Goal: Information Seeking & Learning: Learn about a topic

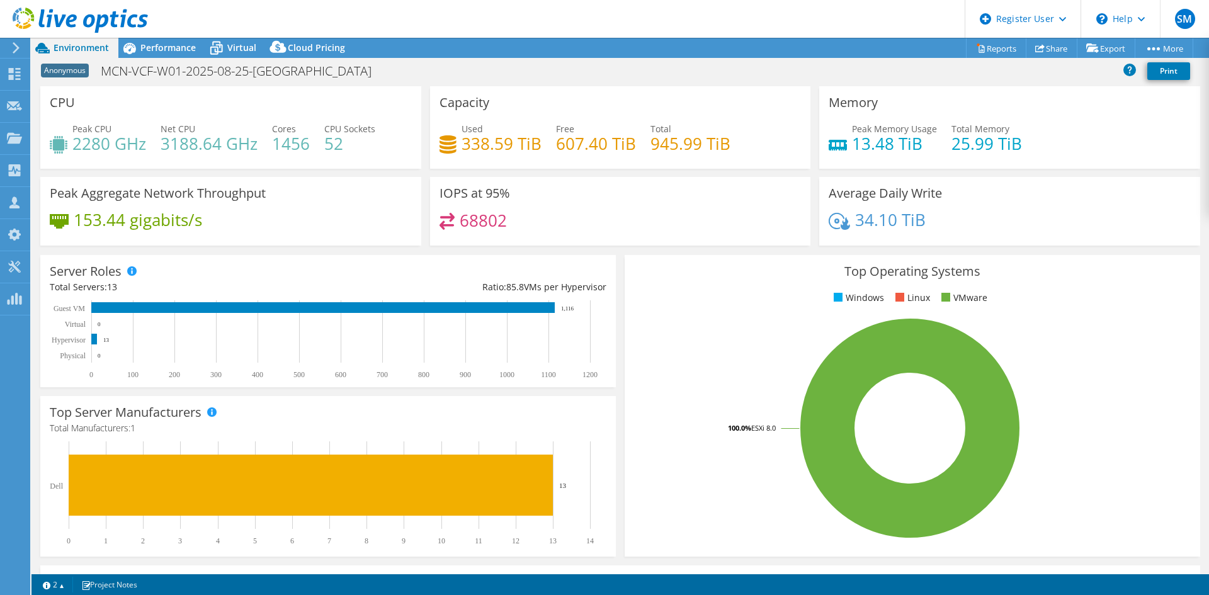
select select "[GEOGRAPHIC_DATA]"
select select "CAD"
click at [151, 47] on span "Performance" at bounding box center [167, 48] width 55 height 12
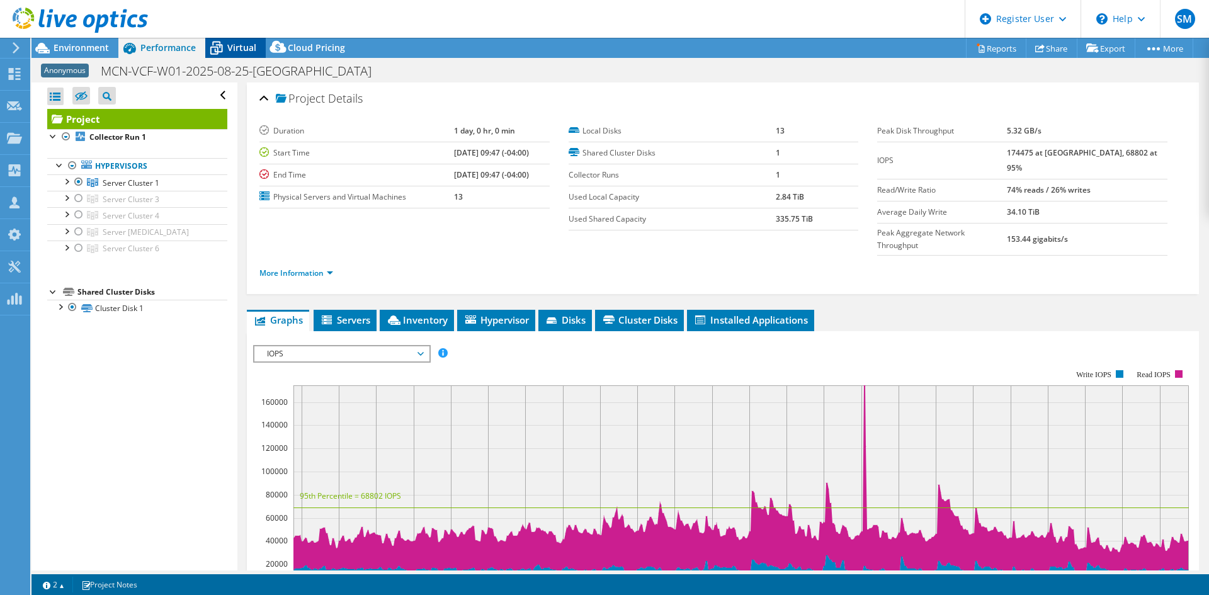
click at [233, 52] on span "Virtual" at bounding box center [241, 48] width 29 height 12
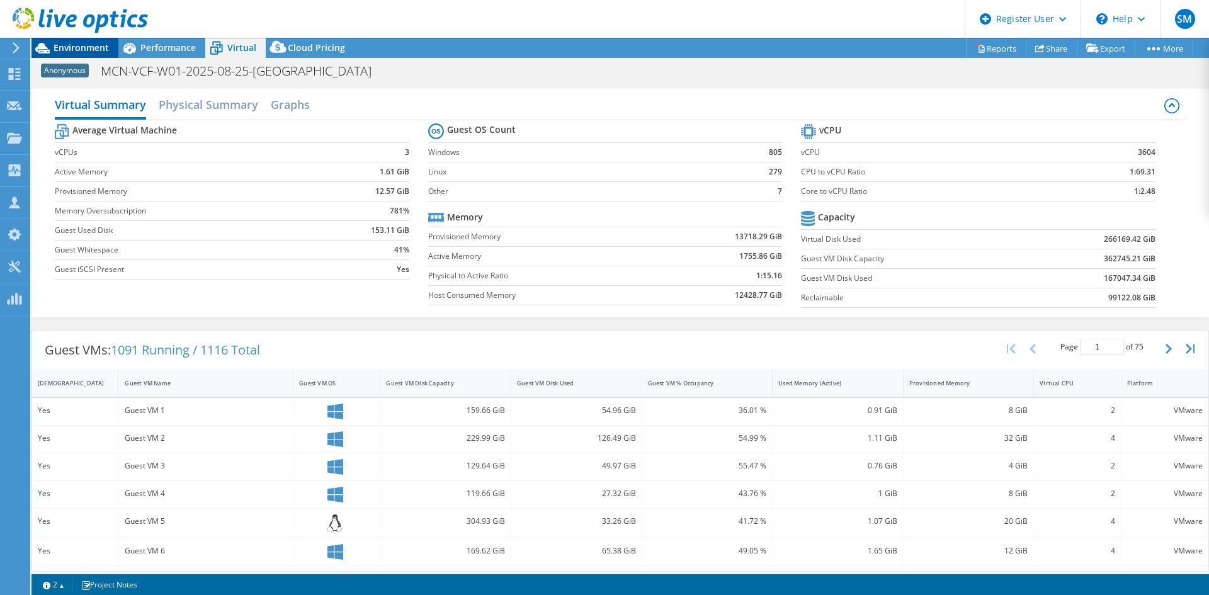
click at [66, 47] on span "Environment" at bounding box center [81, 48] width 55 height 12
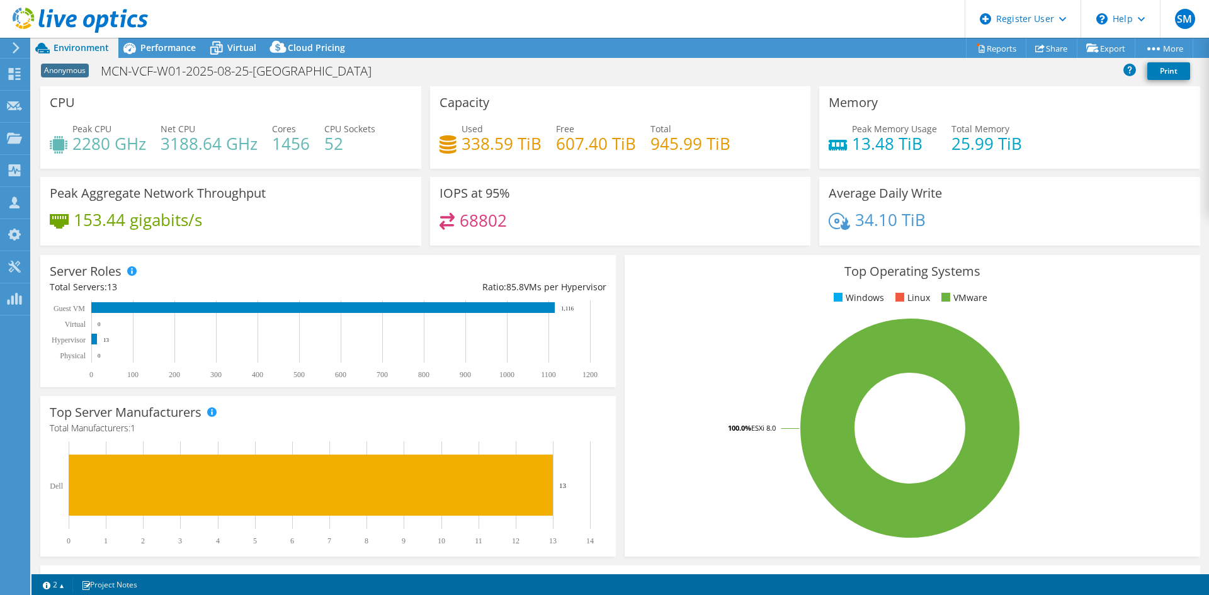
click at [12, 45] on icon at bounding box center [15, 47] width 9 height 11
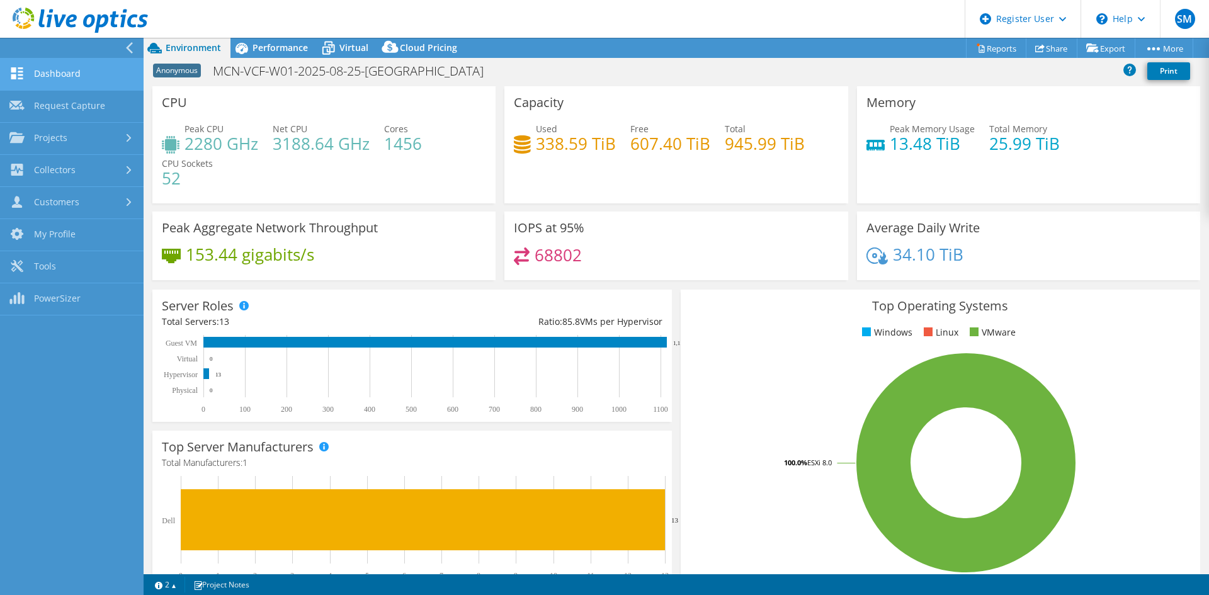
click at [70, 82] on link "Dashboard" at bounding box center [72, 75] width 144 height 32
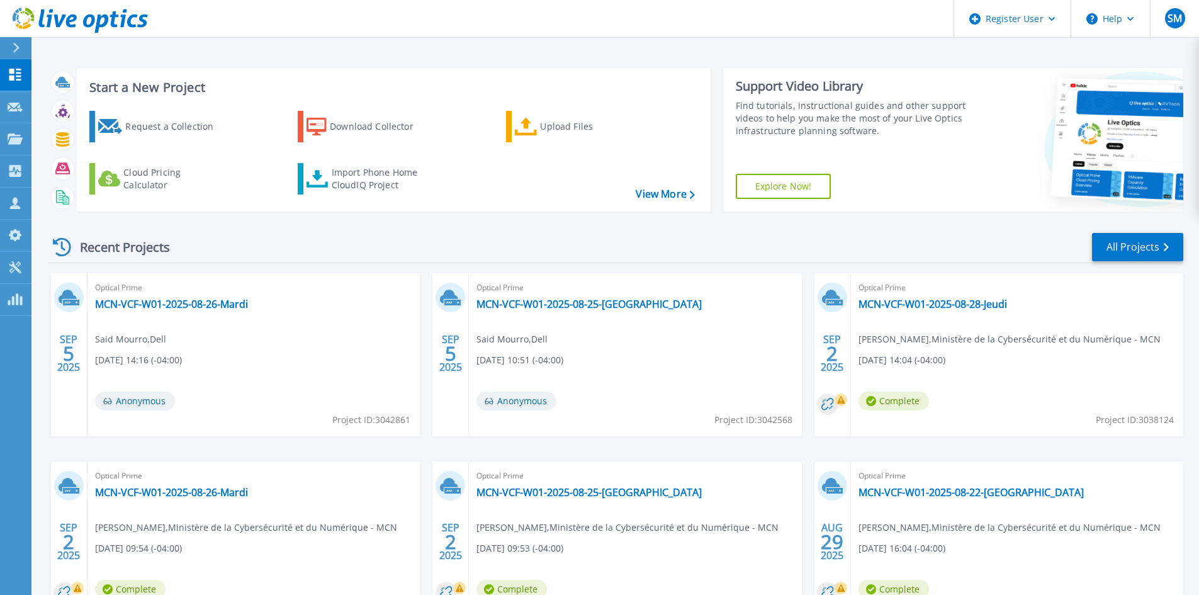
click at [779, 417] on span "Project ID: 3042568" at bounding box center [754, 420] width 78 height 14
copy span "3042568"
click at [579, 309] on link "MCN-VCF-W01-2025-08-25-[GEOGRAPHIC_DATA]" at bounding box center [589, 304] width 225 height 13
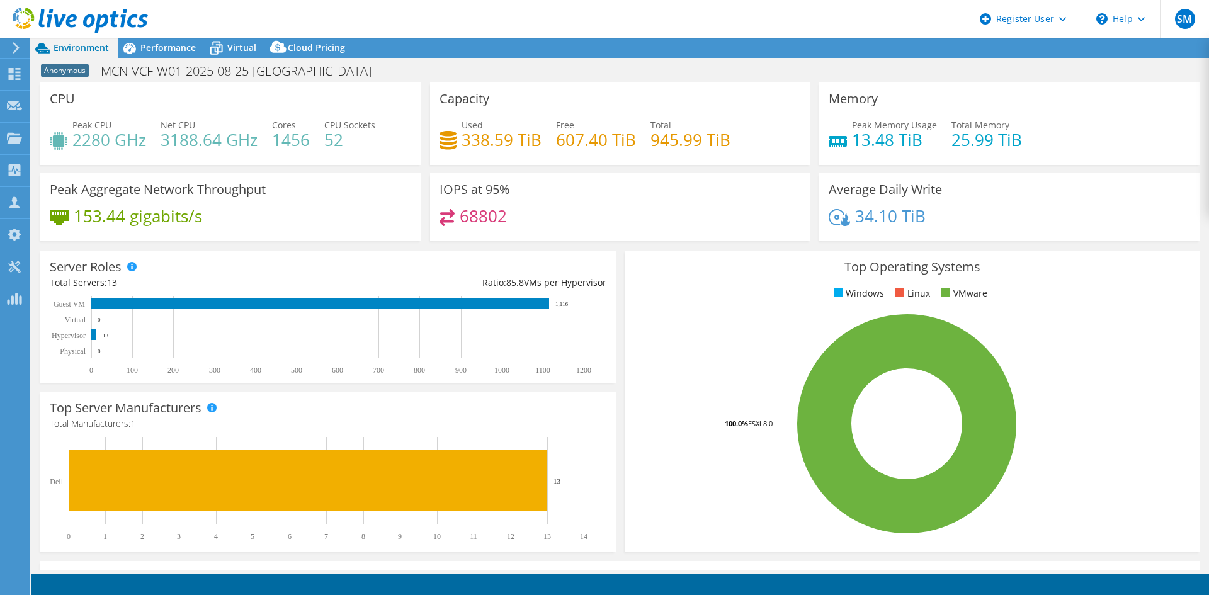
select select "[GEOGRAPHIC_DATA]"
select select "CAD"
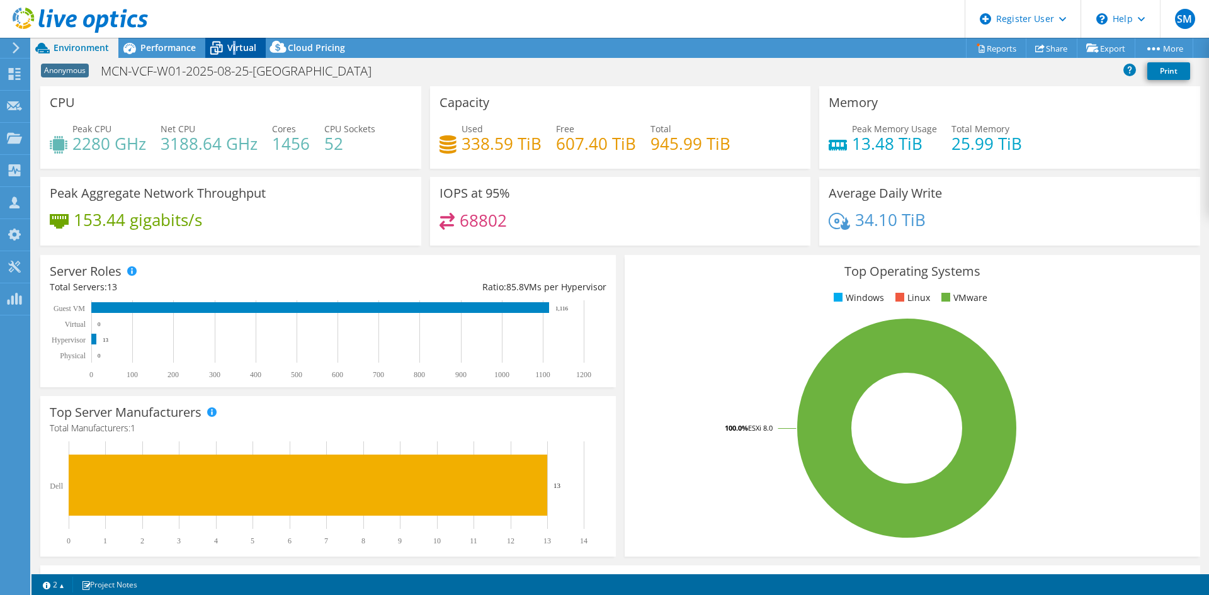
click at [234, 40] on div "Virtual" at bounding box center [235, 48] width 60 height 20
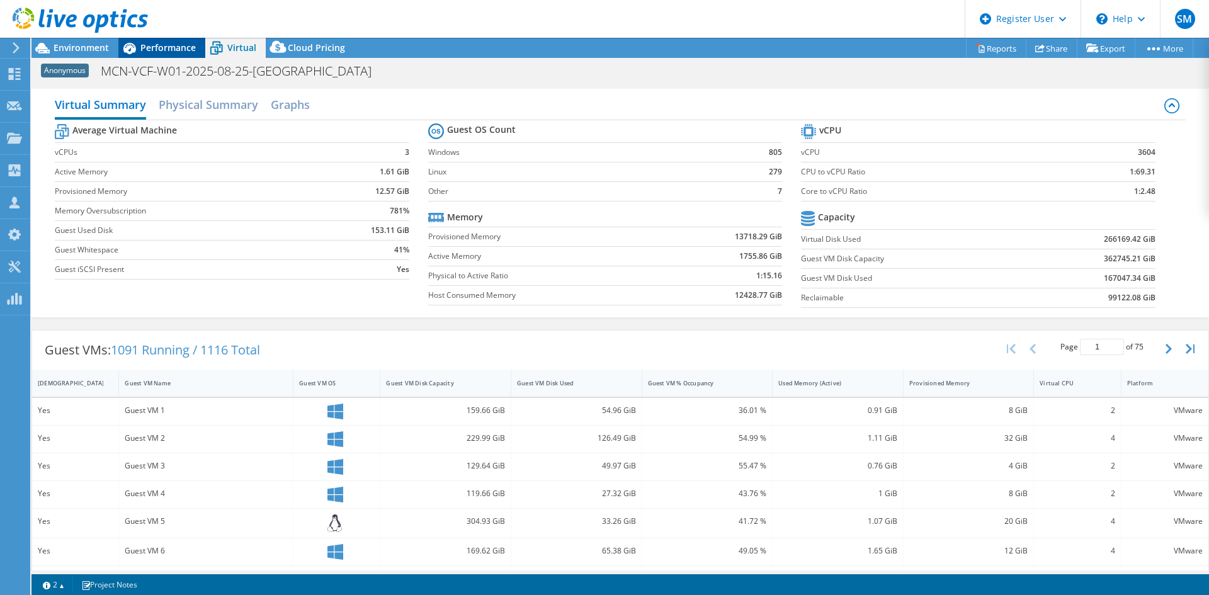
click at [136, 48] on icon at bounding box center [129, 48] width 22 height 22
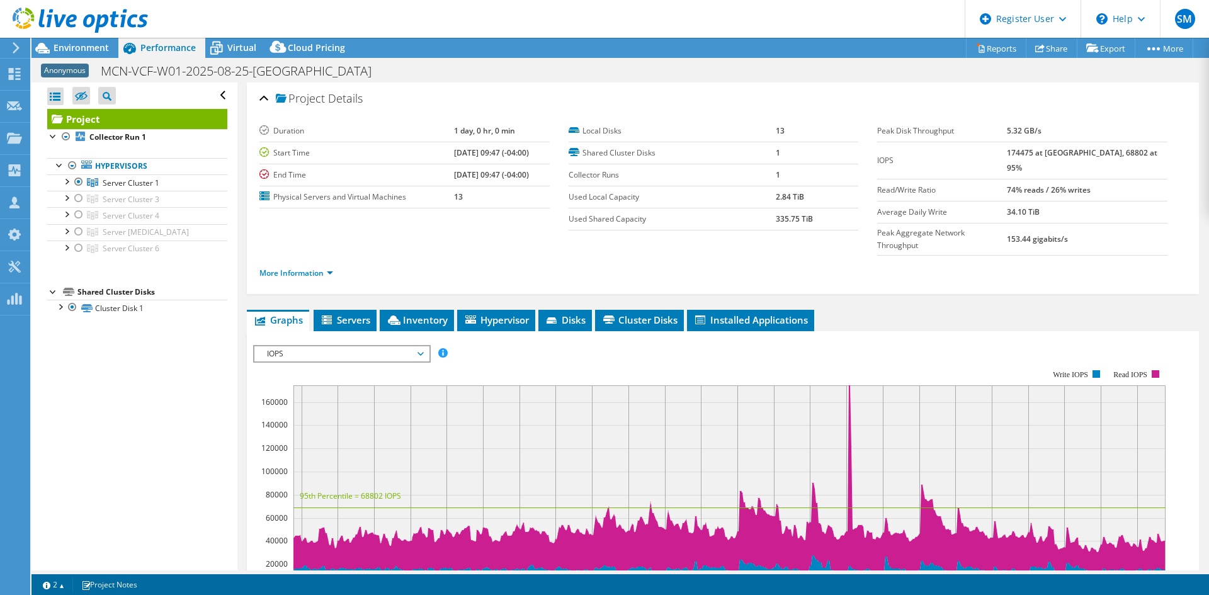
click at [394, 346] on span "IOPS" at bounding box center [342, 353] width 162 height 15
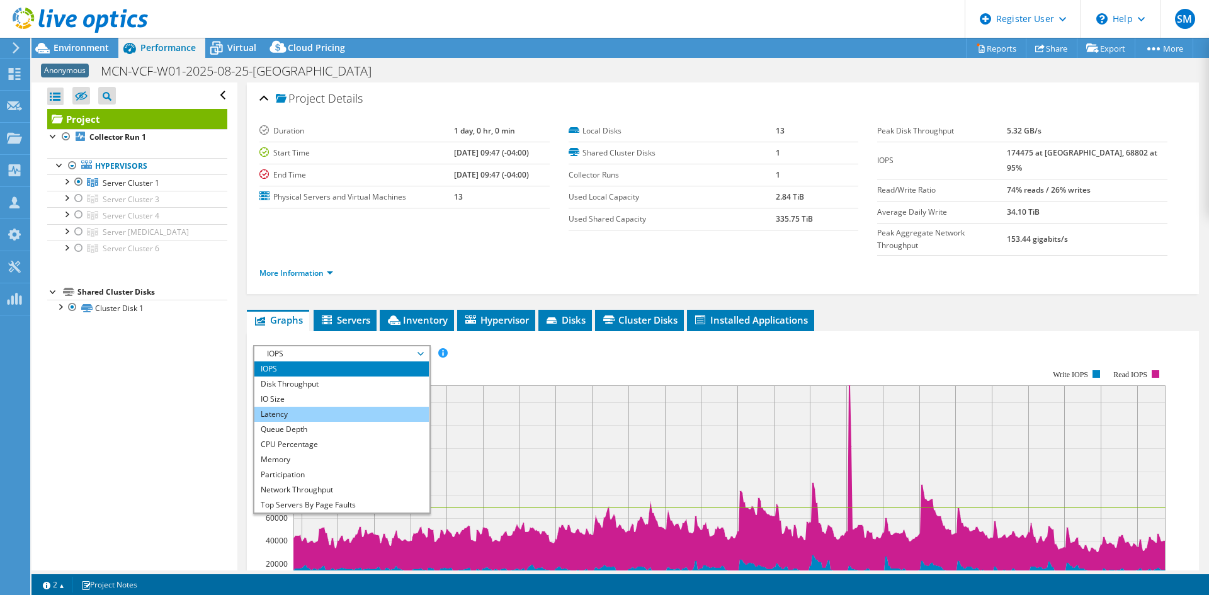
click at [307, 407] on li "Latency" at bounding box center [341, 414] width 174 height 15
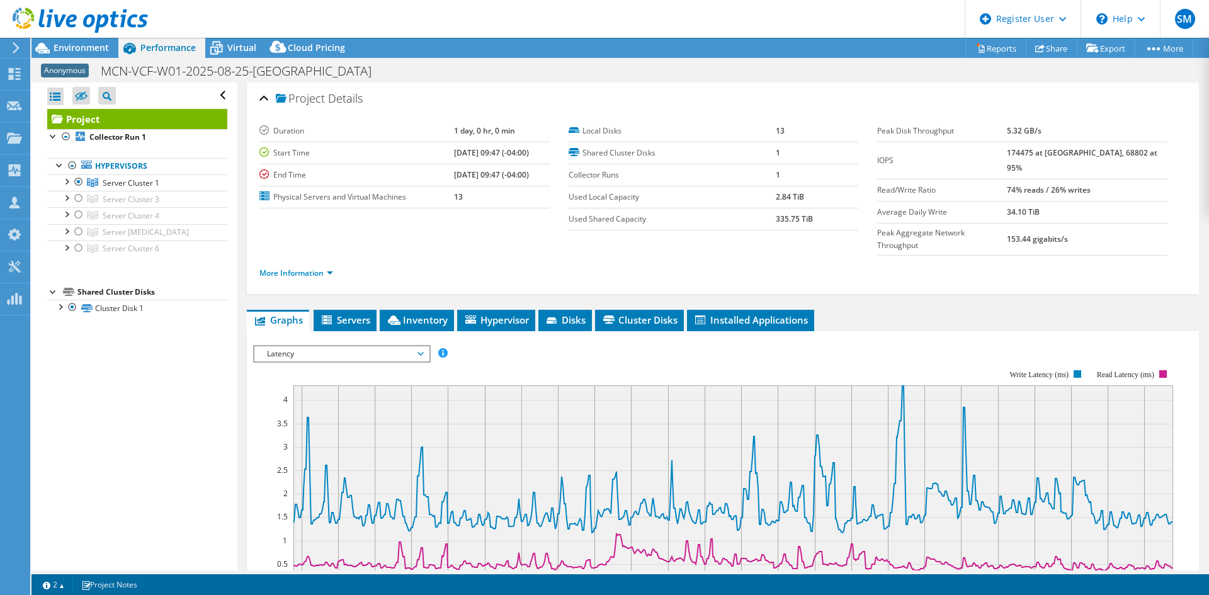
click at [345, 346] on span "Latency" at bounding box center [342, 353] width 162 height 15
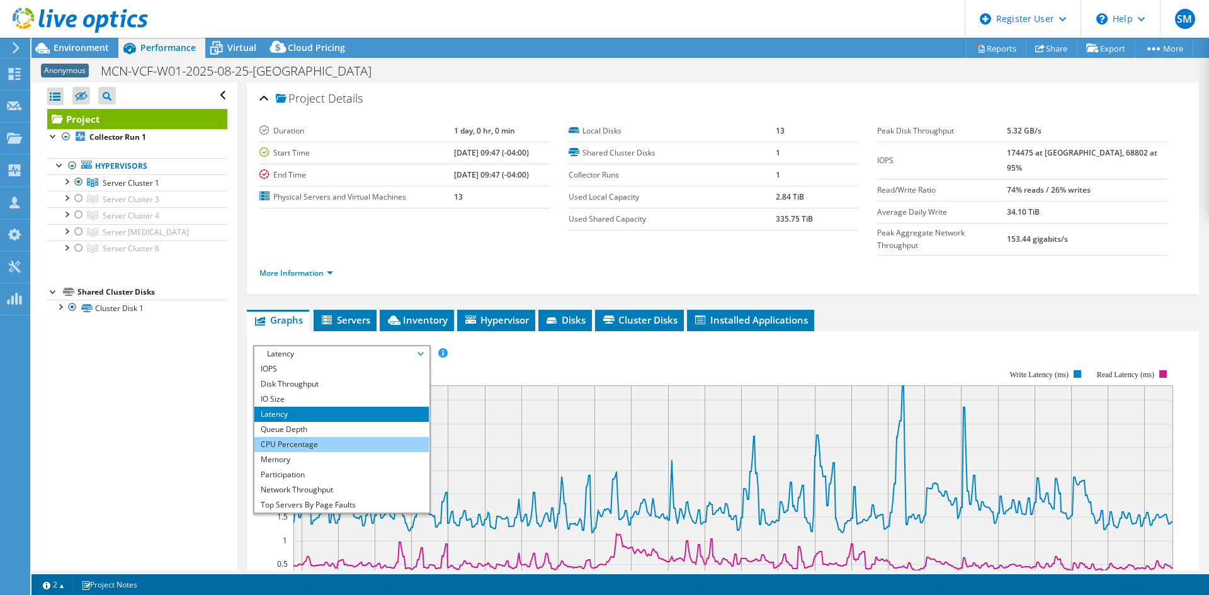
click at [300, 437] on li "CPU Percentage" at bounding box center [341, 444] width 174 height 15
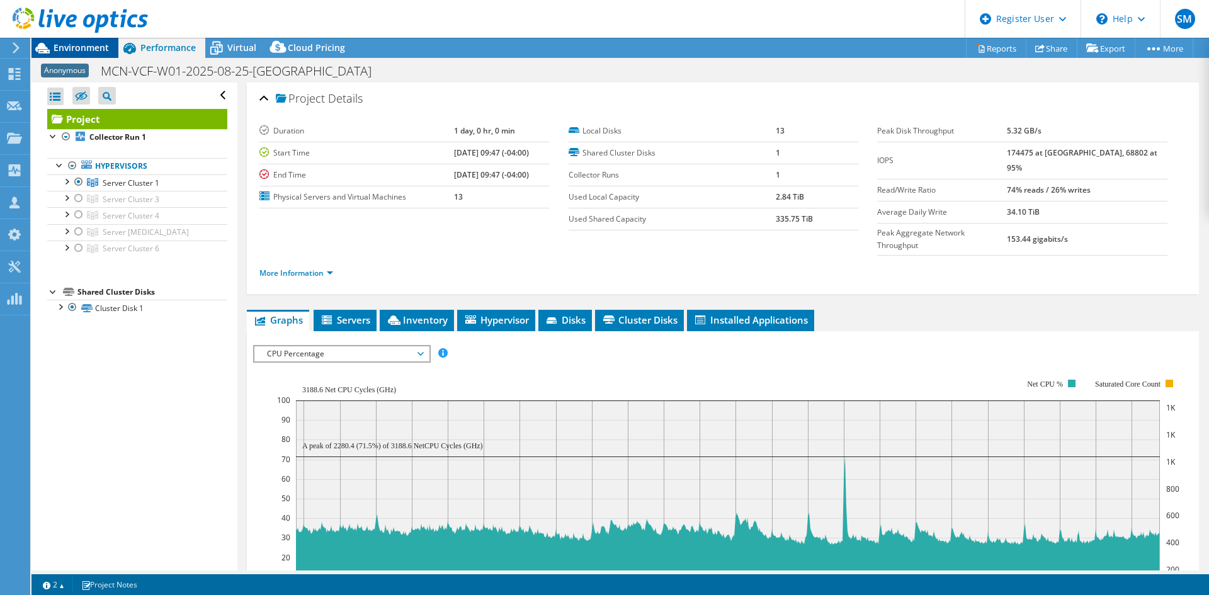
click at [86, 52] on span "Environment" at bounding box center [81, 48] width 55 height 12
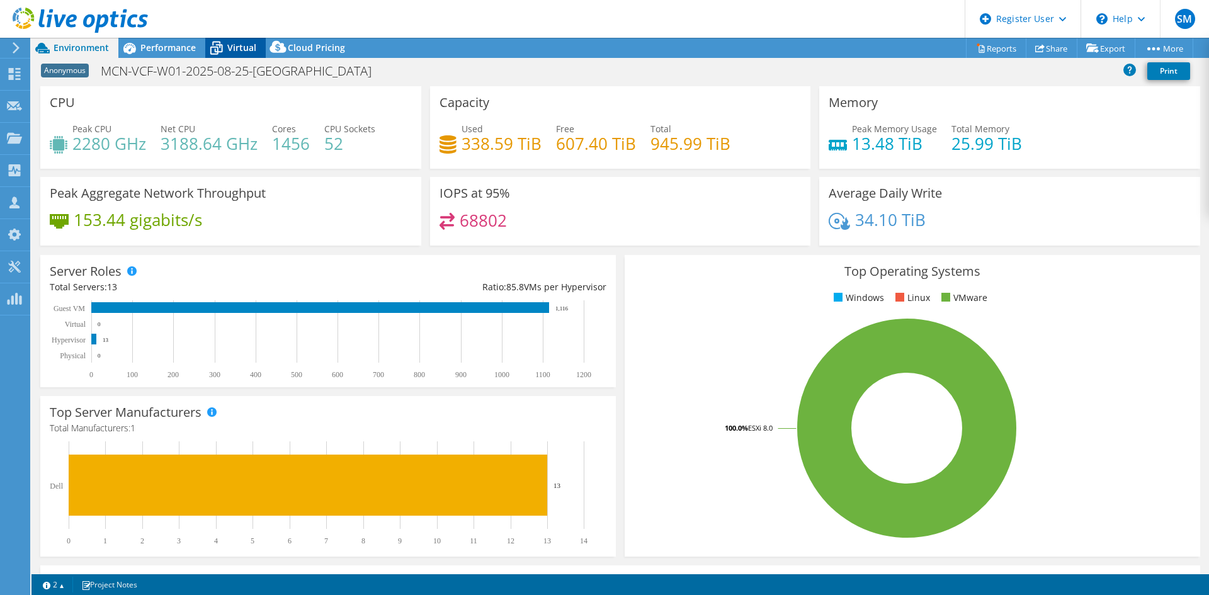
click at [217, 46] on icon at bounding box center [216, 48] width 22 height 22
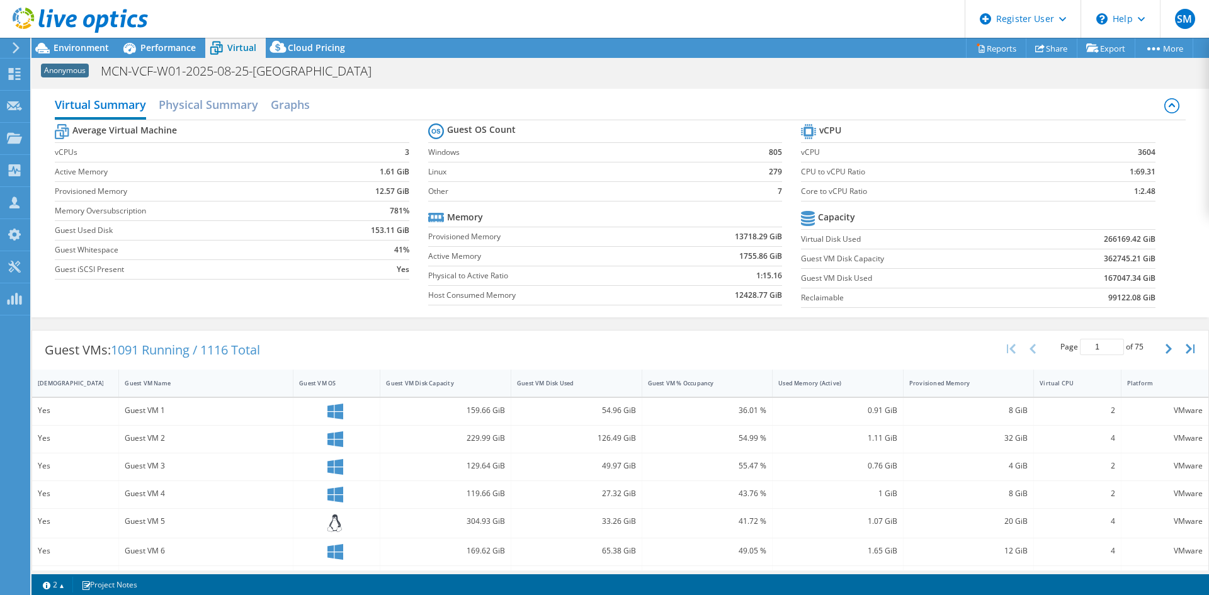
click at [210, 91] on div "Virtual Summary Physical Summary Graphs Average Virtual Machine vCPUs 3 Active …" at bounding box center [619, 203] width 1177 height 229
click at [212, 102] on h2 "Physical Summary" at bounding box center [208, 106] width 99 height 28
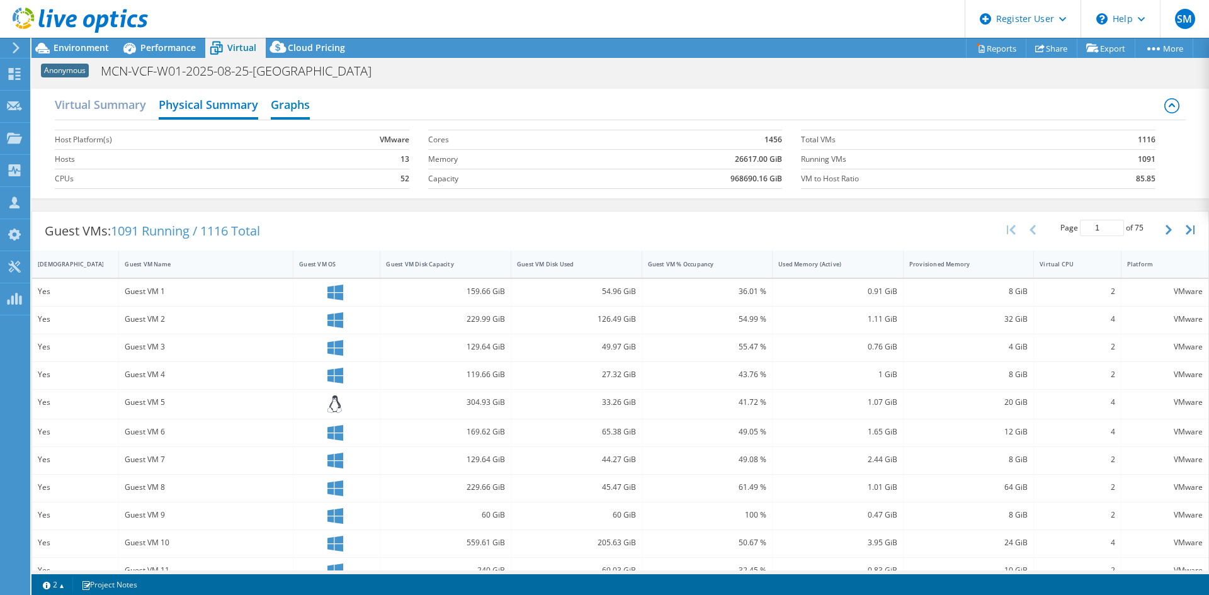
click at [292, 106] on h2 "Graphs" at bounding box center [290, 106] width 39 height 28
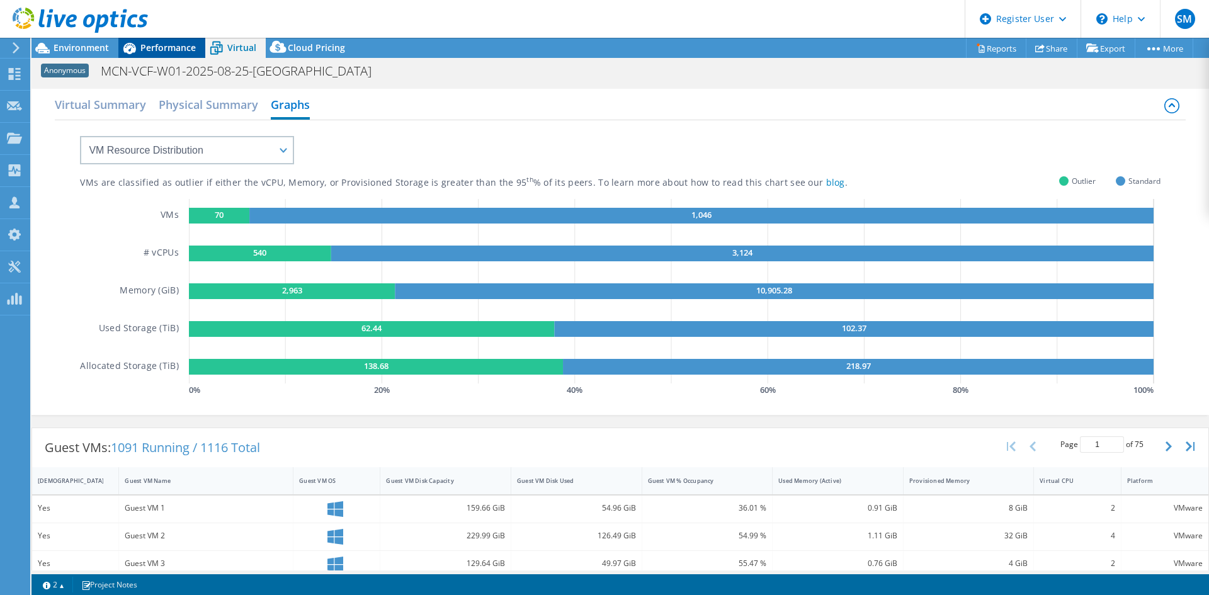
click at [134, 56] on icon at bounding box center [129, 48] width 22 height 22
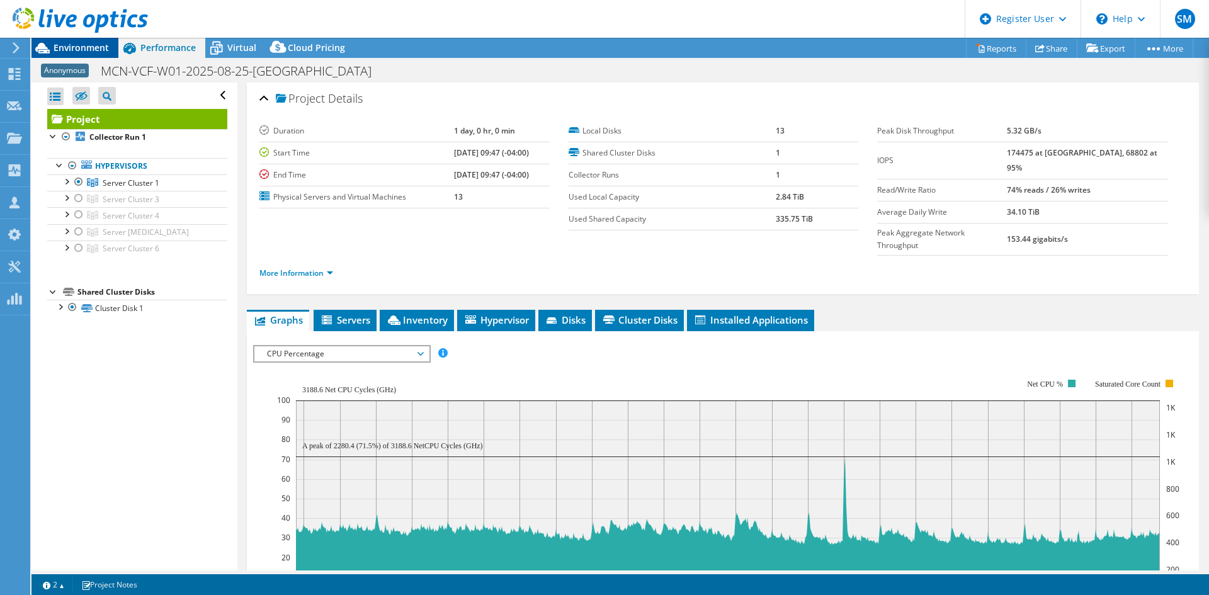
click at [81, 56] on div "Environment" at bounding box center [74, 48] width 87 height 20
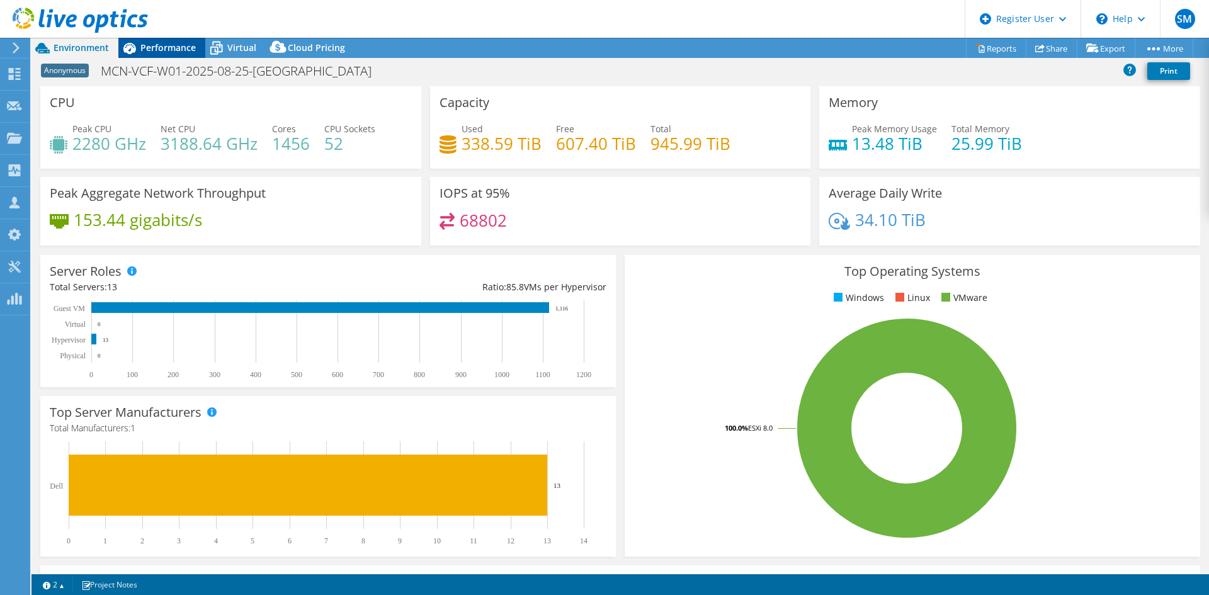
click at [162, 46] on span "Performance" at bounding box center [167, 48] width 55 height 12
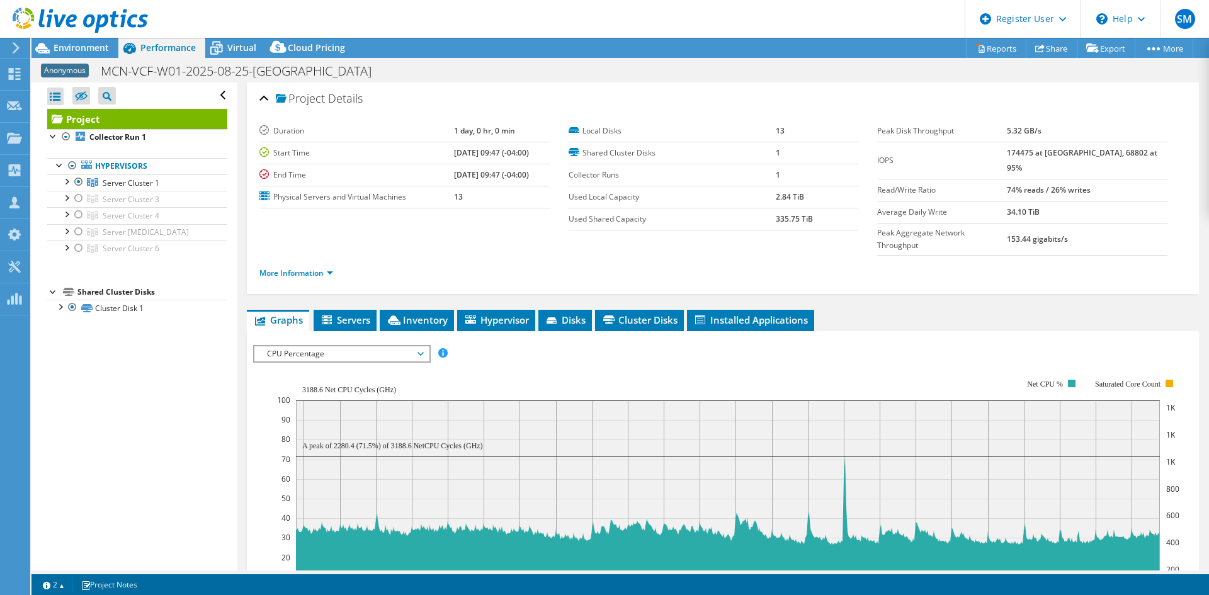
click at [410, 0] on header "SM Dell User Said Mourro Said.Mourro@dell.com Dell My Profile Log Out \n Help E…" at bounding box center [604, 19] width 1209 height 38
click at [326, 346] on span "CPU Percentage" at bounding box center [342, 353] width 162 height 15
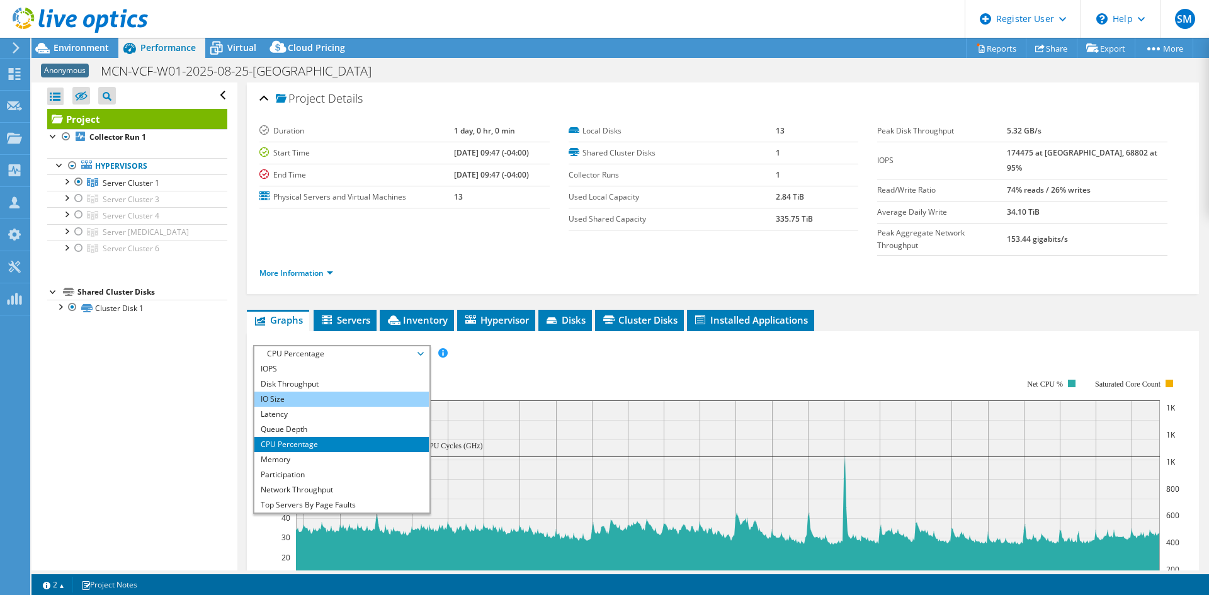
click at [307, 392] on li "IO Size" at bounding box center [341, 399] width 174 height 15
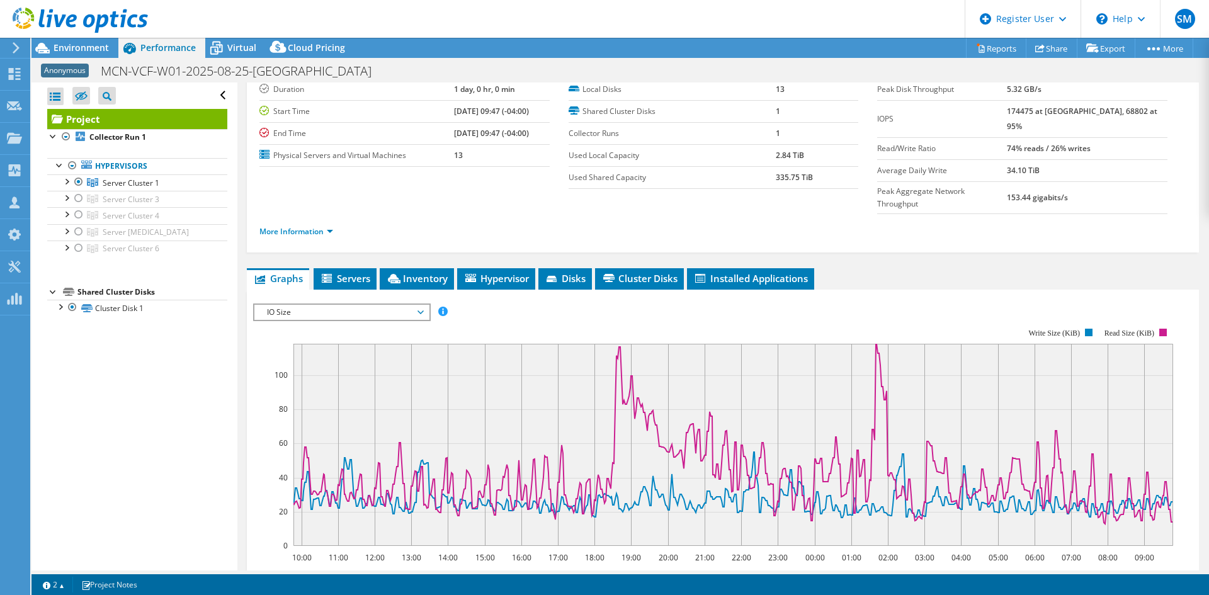
scroll to position [63, 0]
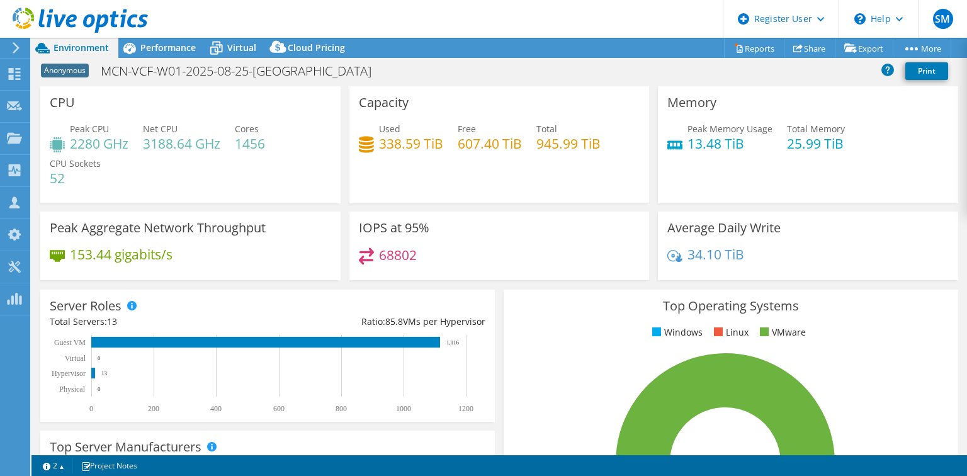
select select "[GEOGRAPHIC_DATA]"
select select "CAD"
